Goal: Transaction & Acquisition: Purchase product/service

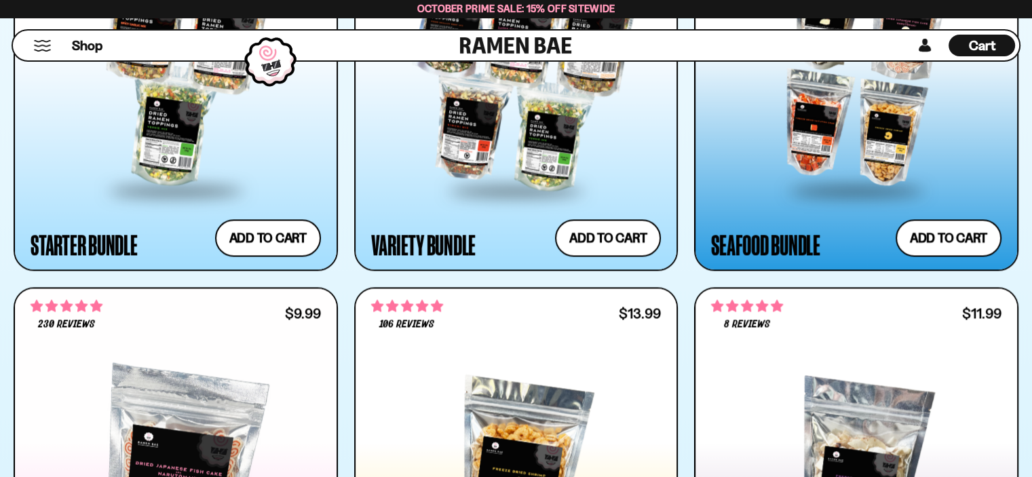
scroll to position [1964, 0]
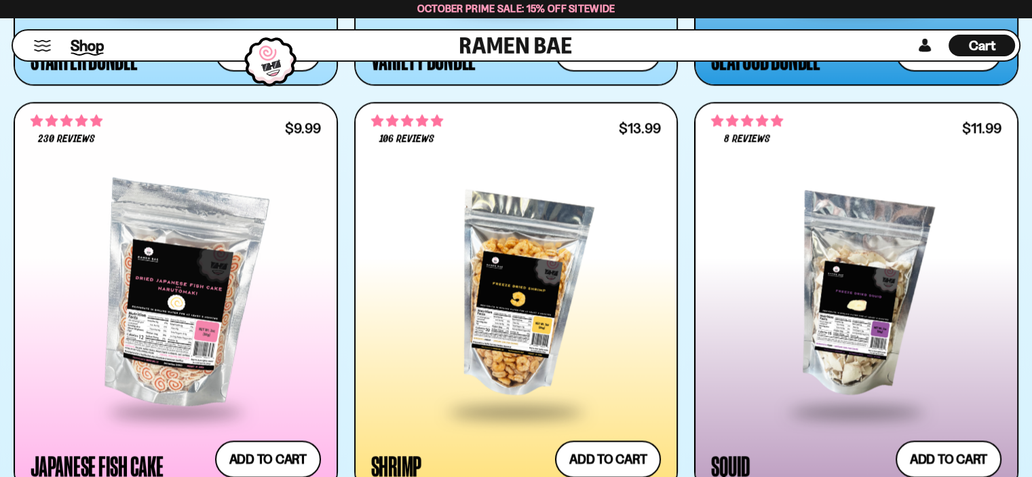
click at [83, 47] on span "Shop" at bounding box center [87, 45] width 33 height 20
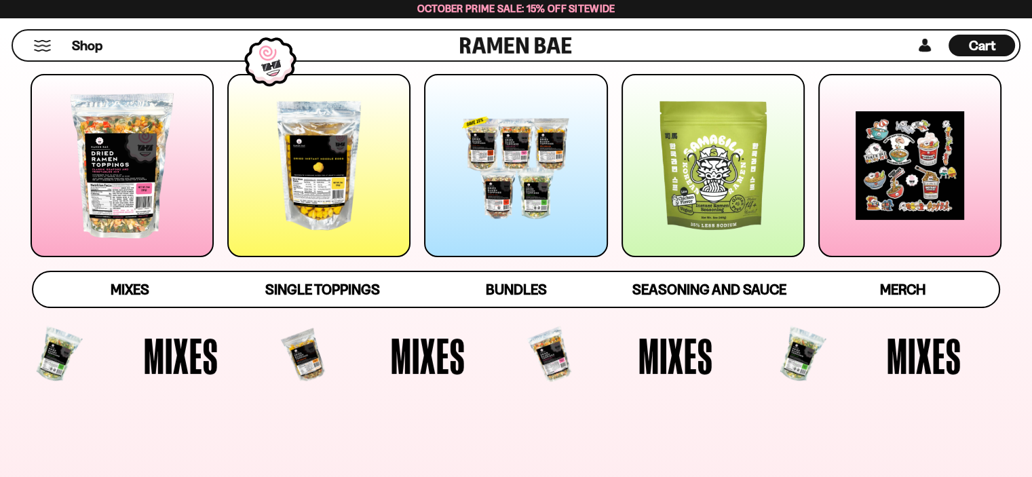
scroll to position [203, 0]
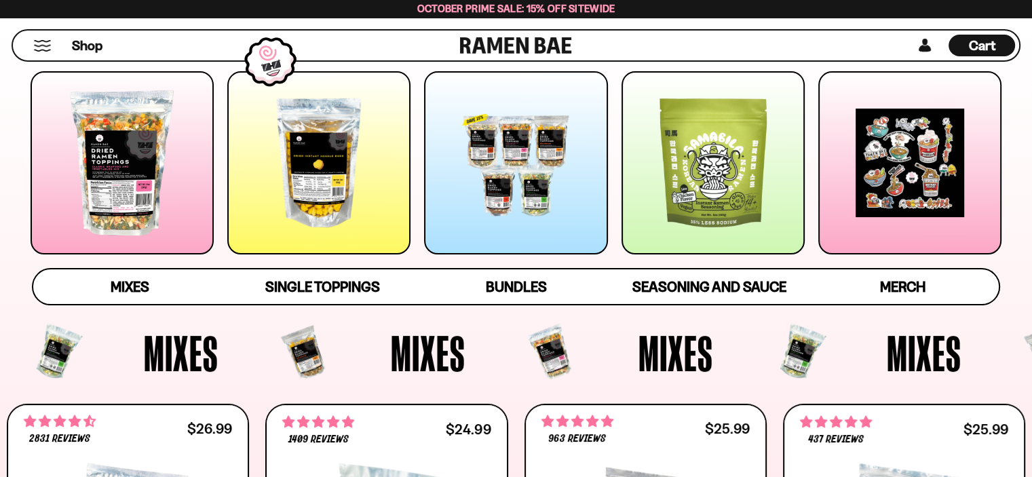
click at [40, 43] on button "Mobile Menu Trigger" at bounding box center [42, 46] width 18 height 12
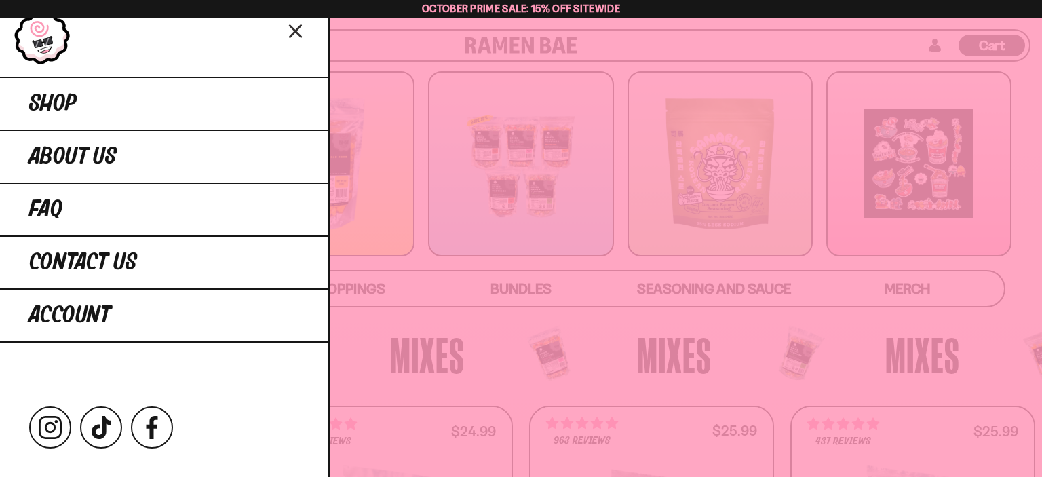
click at [298, 31] on icon "Close menu" at bounding box center [296, 31] width 24 height 26
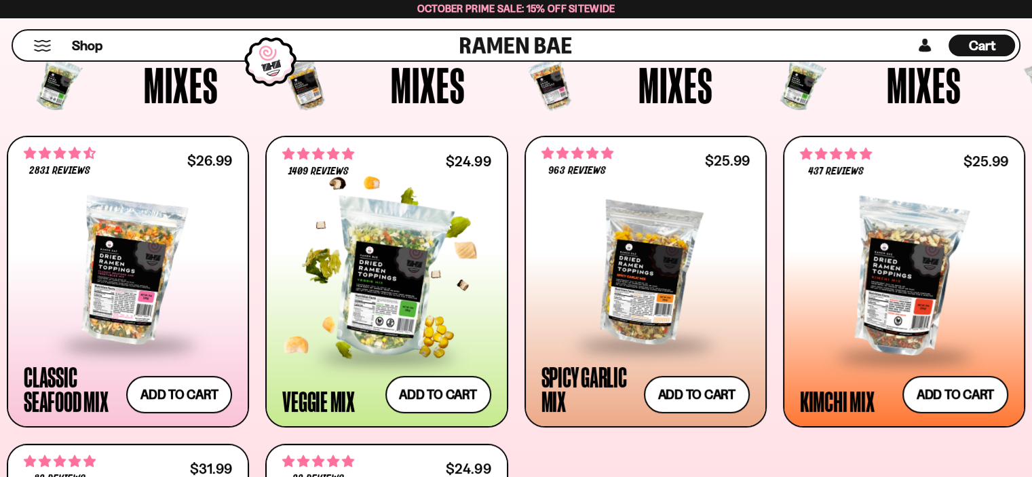
scroll to position [475, 0]
